Goal: Task Accomplishment & Management: Complete application form

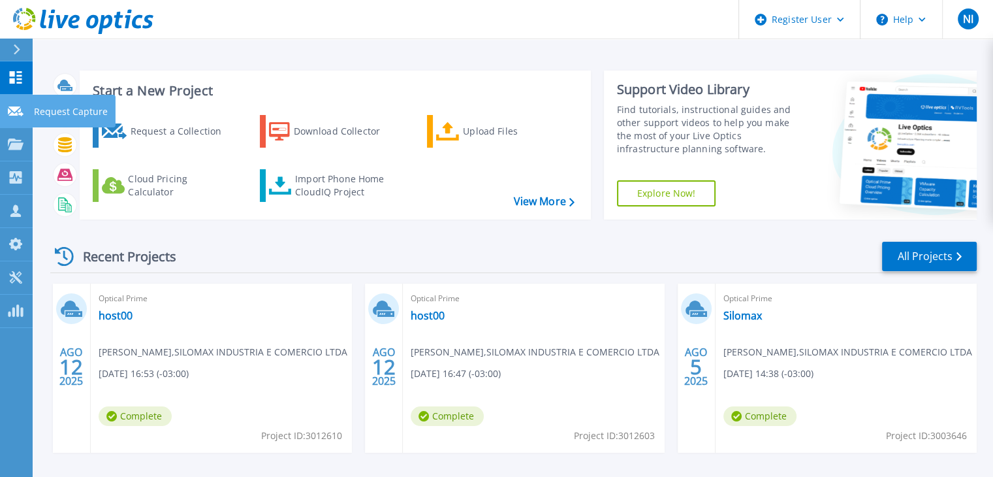
click at [18, 109] on icon at bounding box center [16, 111] width 16 height 10
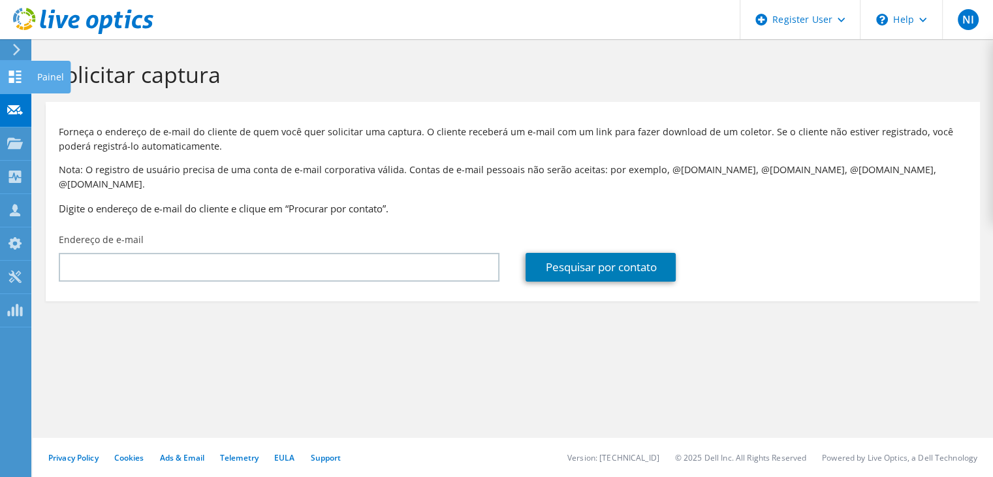
click at [21, 78] on icon at bounding box center [15, 77] width 16 height 12
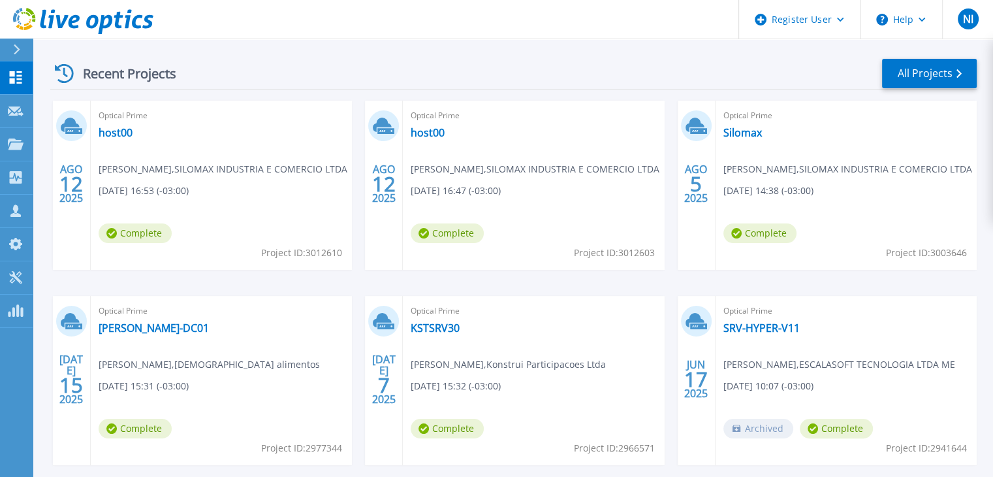
scroll to position [196, 0]
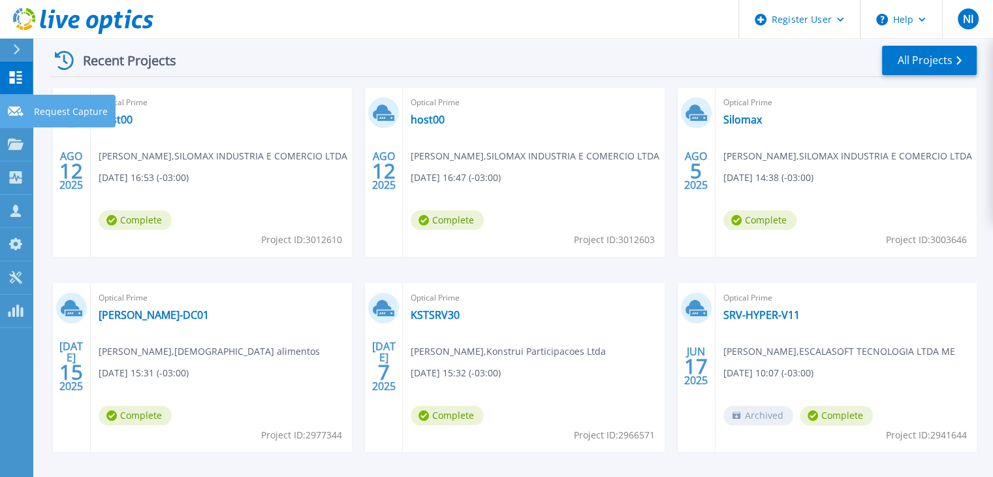
click at [15, 118] on link "Request Capture Request Capture" at bounding box center [16, 111] width 33 height 33
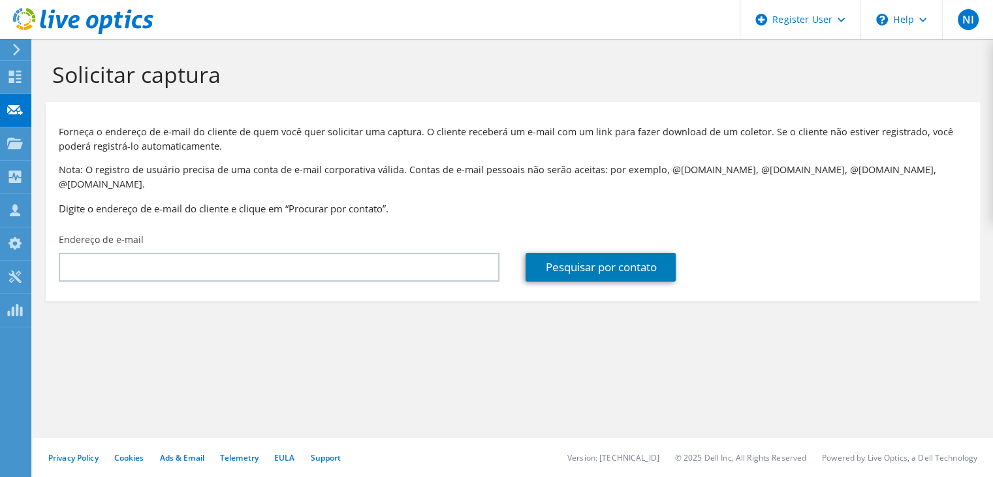
click at [201, 227] on div "Endereço de e-mail" at bounding box center [279, 257] width 467 height 61
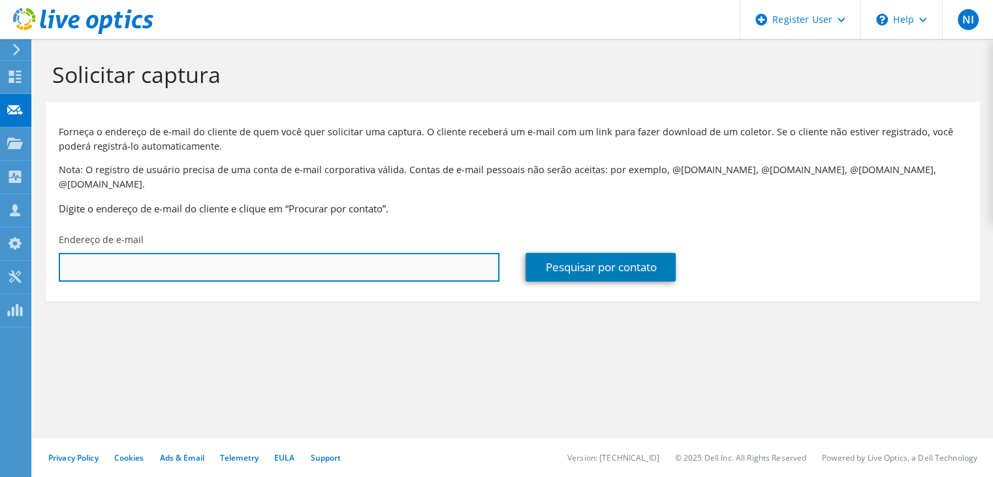
click at [204, 253] on input "text" at bounding box center [279, 267] width 441 height 29
type input "[EMAIL_ADDRESS][DOMAIN_NAME]"
click at [253, 254] on input "[EMAIL_ADDRESS][DOMAIN_NAME]" at bounding box center [279, 267] width 441 height 29
drag, startPoint x: 252, startPoint y: 262, endPoint x: 44, endPoint y: 257, distance: 207.7
click at [44, 257] on section "Solicitar captura Forneça o endereço de e-mail do cliente de quem você quer sol…" at bounding box center [513, 202] width 960 height 327
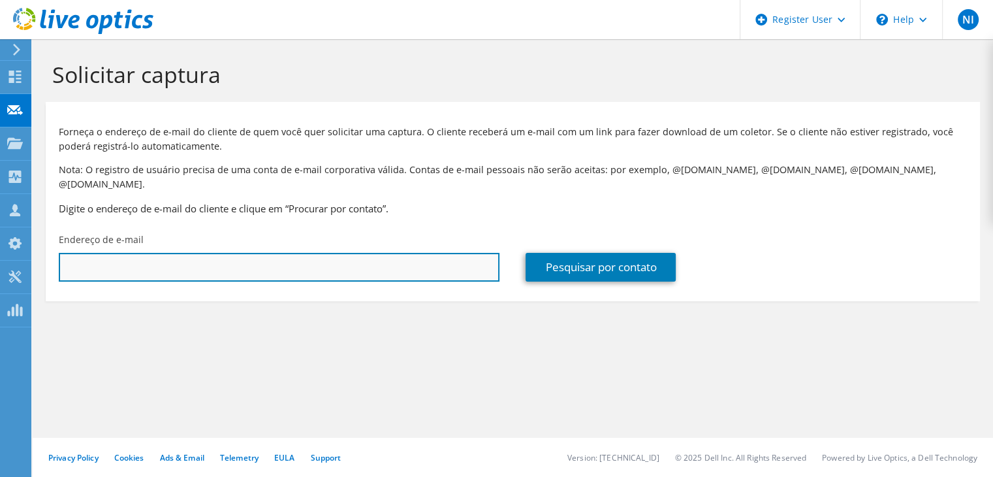
click at [241, 257] on input "text" at bounding box center [279, 267] width 441 height 29
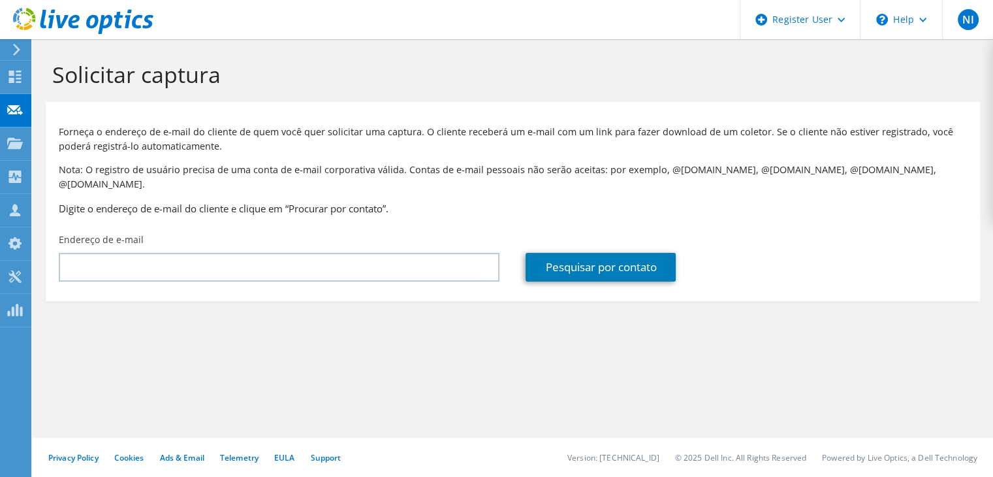
click at [428, 288] on section "Solicitar captura Forneça o endereço de e-mail do cliente de quem você quer sol…" at bounding box center [513, 202] width 960 height 327
click at [151, 233] on div "Endereço de e-mail" at bounding box center [279, 257] width 467 height 61
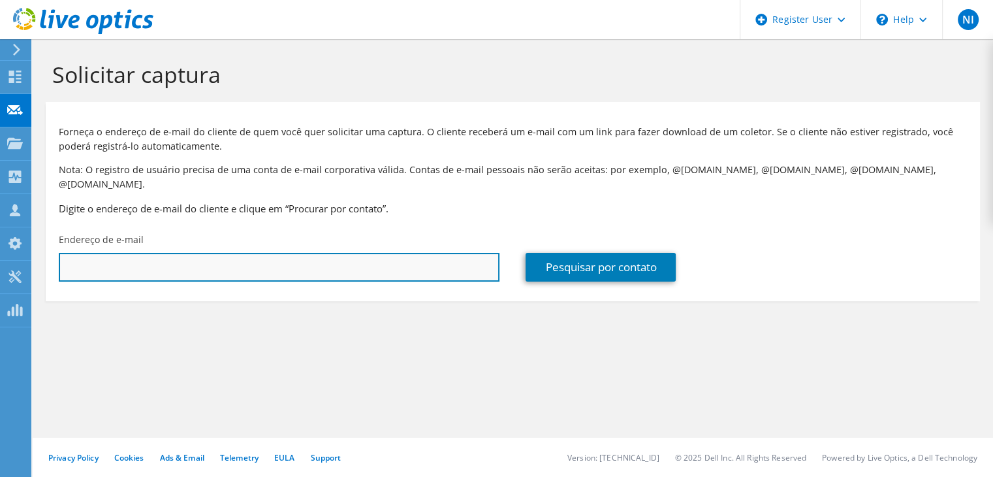
click at [151, 253] on input "text" at bounding box center [279, 267] width 441 height 29
